Goal: Task Accomplishment & Management: Use online tool/utility

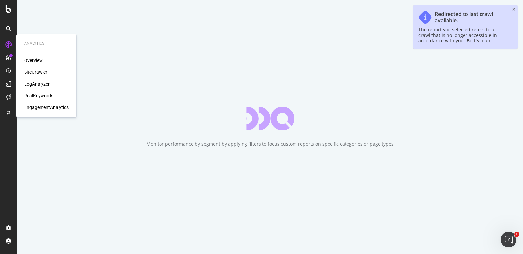
click at [45, 72] on div "SiteCrawler" at bounding box center [35, 72] width 23 height 7
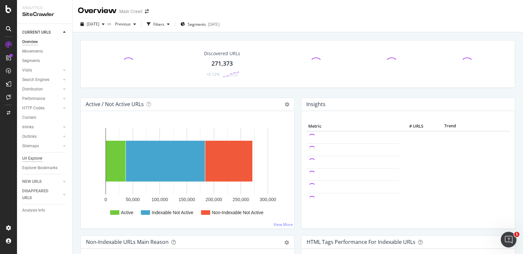
click at [38, 157] on div "Url Explorer" at bounding box center [32, 158] width 20 height 7
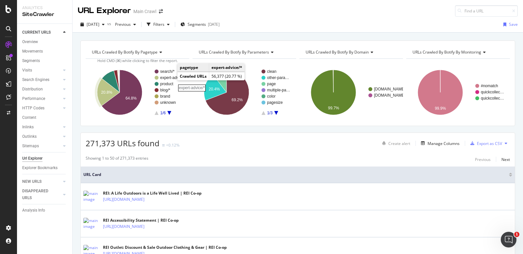
click at [171, 77] on rect "A chart." at bounding box center [172, 78] width 24 height 4
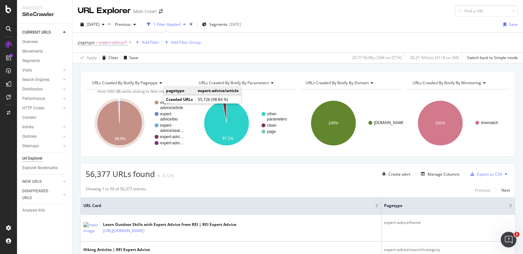
click at [168, 105] on rect "A chart." at bounding box center [169, 105] width 29 height 9
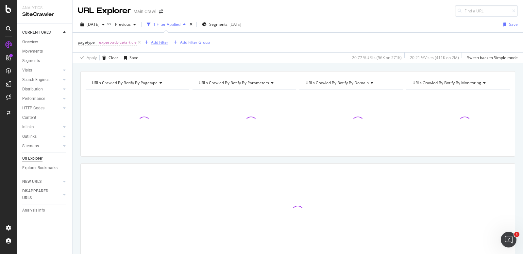
click at [158, 43] on div "Add Filter" at bounding box center [159, 43] width 17 height 6
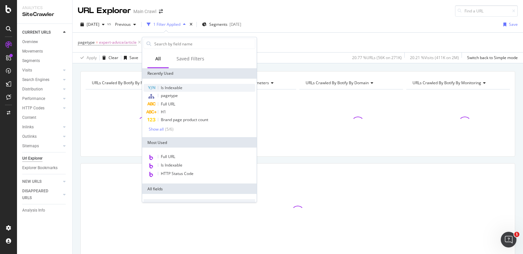
click at [164, 89] on span "Is Indexable" at bounding box center [172, 88] width 22 height 6
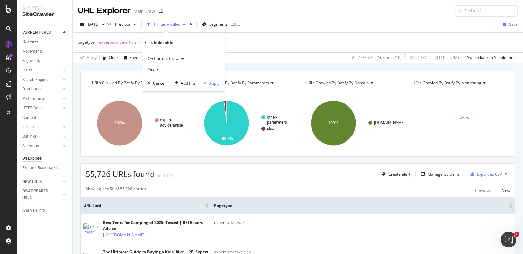
click at [218, 83] on div "Apply" at bounding box center [214, 83] width 10 height 6
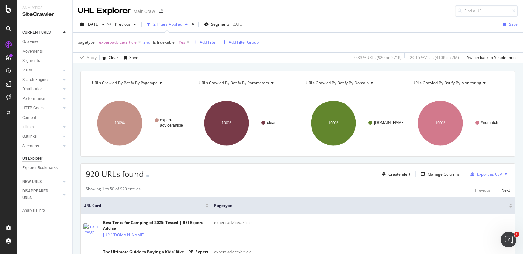
scroll to position [6, 0]
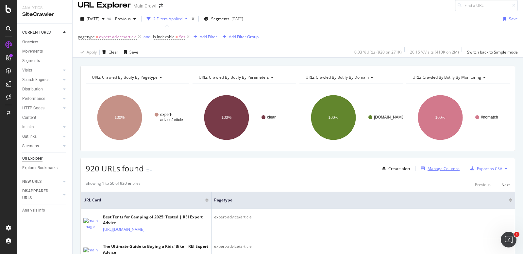
click at [450, 169] on div "Manage Columns" at bounding box center [444, 169] width 32 height 6
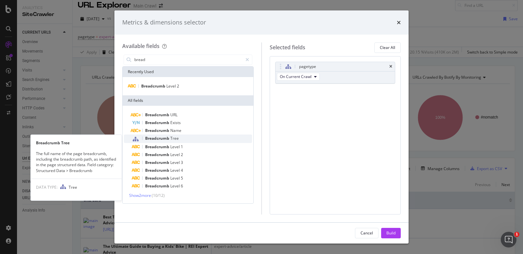
type input "bread"
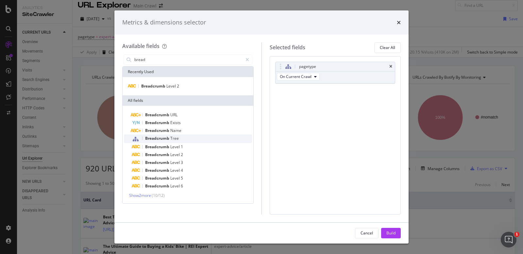
click at [199, 141] on div "Breadcrumb Tree" at bounding box center [192, 139] width 120 height 9
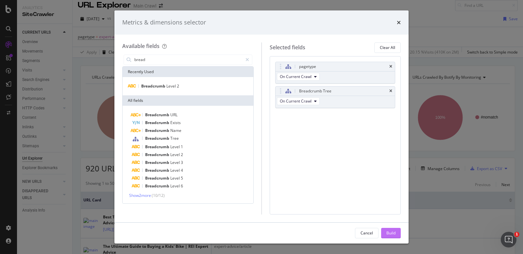
click at [391, 231] on div "Build" at bounding box center [390, 234] width 9 height 6
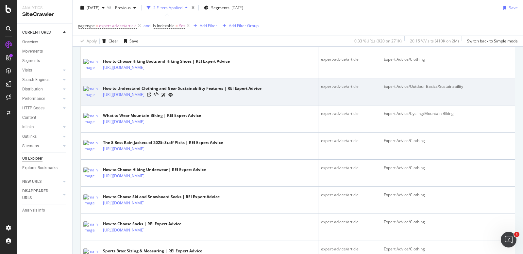
scroll to position [870, 0]
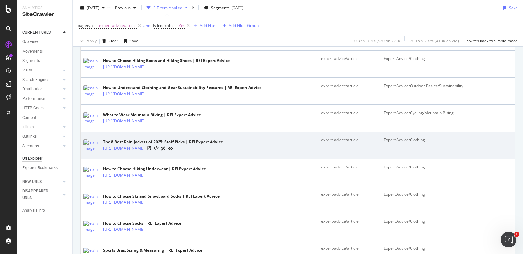
click at [416, 142] on div "Expert Advice/Clothing" at bounding box center [448, 140] width 128 height 6
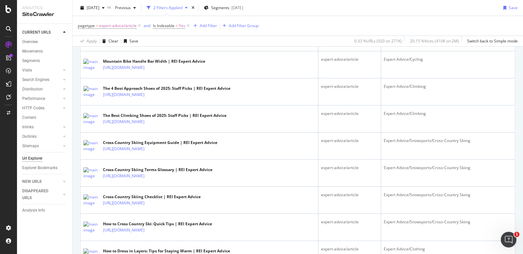
scroll to position [1122, 0]
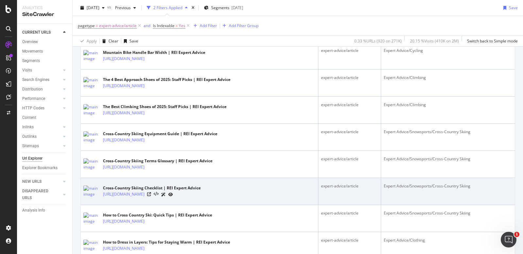
click at [201, 194] on div "[URL][DOMAIN_NAME]" at bounding box center [152, 194] width 98 height 7
click at [151, 194] on icon at bounding box center [149, 195] width 4 height 4
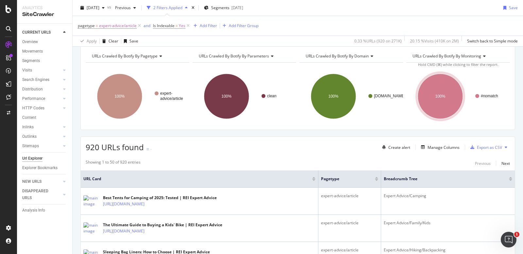
scroll to position [19, 0]
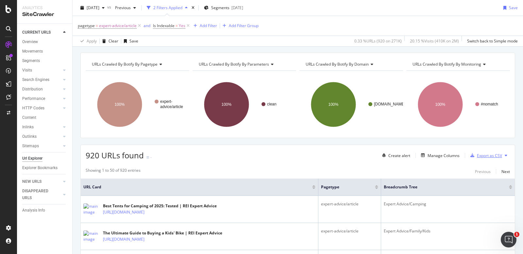
click at [481, 159] on div "Export as CSV" at bounding box center [485, 156] width 34 height 10
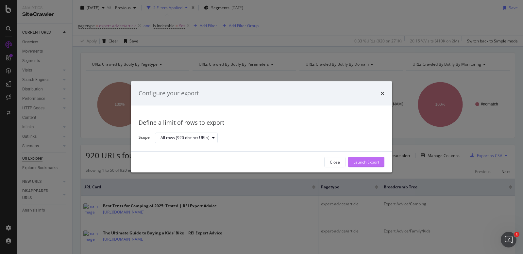
click at [369, 160] on div "Launch Export" at bounding box center [366, 163] width 26 height 6
